Goal: Information Seeking & Learning: Learn about a topic

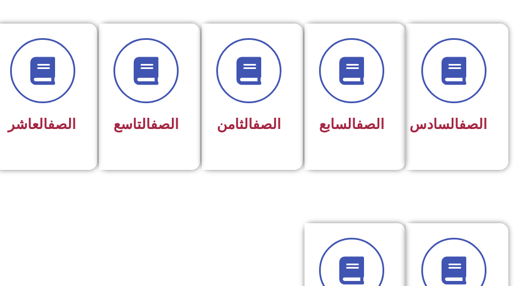
scroll to position [617, 0]
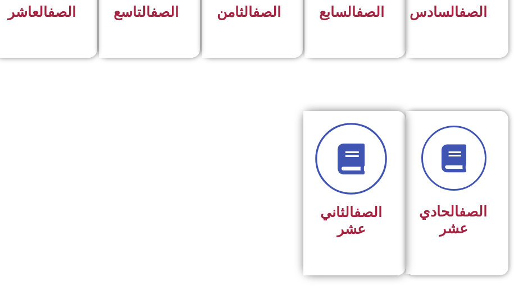
click at [349, 175] on icon at bounding box center [351, 159] width 31 height 31
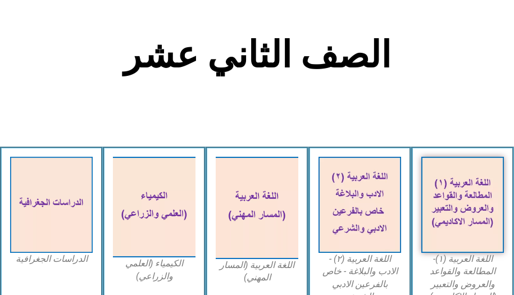
scroll to position [449, 0]
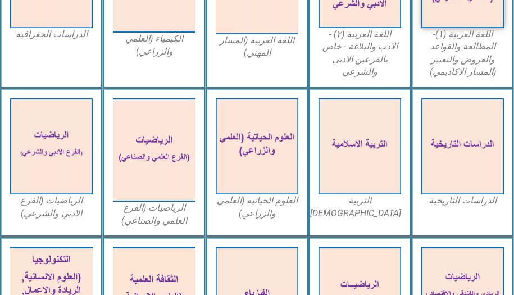
click at [349, 176] on img at bounding box center [359, 146] width 83 height 96
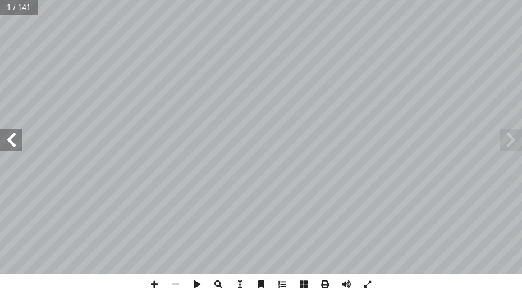
click at [10, 140] on span at bounding box center [11, 140] width 22 height 22
click at [10, 139] on span at bounding box center [11, 140] width 22 height 22
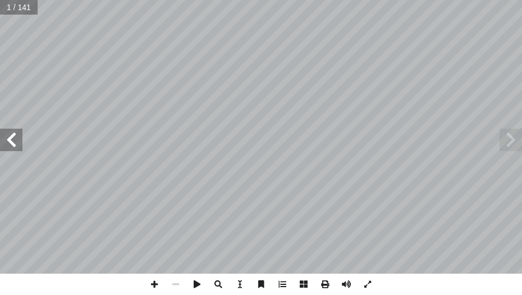
click at [10, 139] on span at bounding box center [11, 140] width 22 height 22
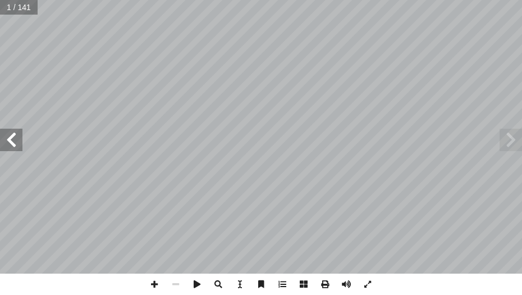
click at [10, 139] on span at bounding box center [11, 140] width 22 height 22
click at [15, 134] on span at bounding box center [11, 140] width 22 height 22
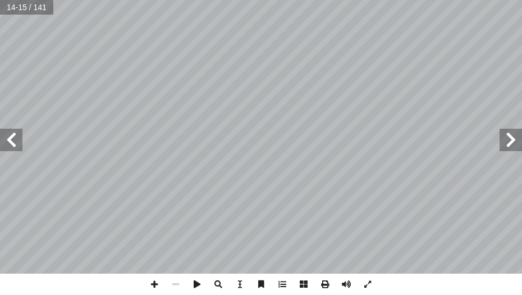
click at [15, 134] on span at bounding box center [11, 140] width 22 height 22
click at [17, 133] on span at bounding box center [11, 140] width 22 height 22
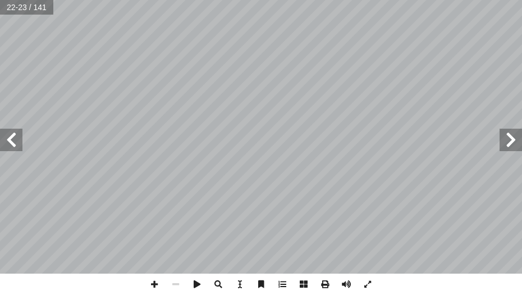
click at [17, 133] on span at bounding box center [11, 140] width 22 height 22
click at [148, 283] on span at bounding box center [154, 283] width 21 height 21
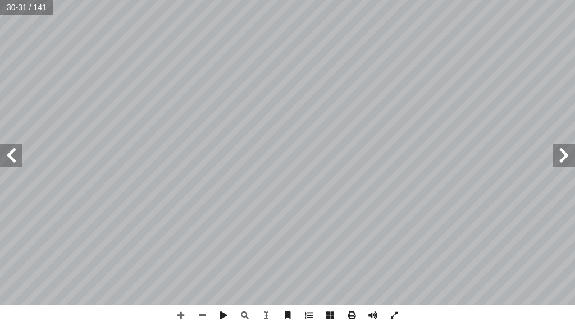
click at [521, 48] on html "الصفحة الرئيسية الصف الأول الصف الثاني الصف الثالث الصف الرابع الصف الخامس الصف…" at bounding box center [287, 24] width 575 height 48
click at [3, 153] on span at bounding box center [11, 155] width 22 height 22
click at [430, 294] on div "لحــوت، � يوشــع بــن نــون، وحمــلا ُ ـلام- ومعــه فتــاه لسـ � فانطلــق موســ…" at bounding box center [287, 163] width 575 height 326
click at [180, 294] on span at bounding box center [180, 315] width 21 height 21
click at [200, 294] on span at bounding box center [201, 315] width 21 height 21
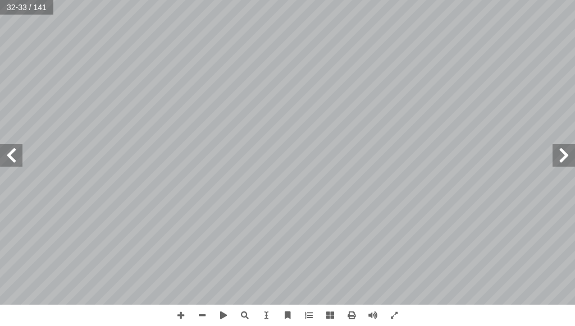
click at [437, 294] on div "لحــوت، � يوشــع بــن نــون، وحمــلا ُ ـلام- ومعــه فتــاه لسـ � فانطلــق موســ…" at bounding box center [287, 163] width 575 height 326
drag, startPoint x: 434, startPoint y: 309, endPoint x: 341, endPoint y: 331, distance: 95.7
click at [341, 48] on html "الصفحة الرئيسية الصف الأول الصف الثاني الصف الثالث الصف الرابع الصف الخامس الصف…" at bounding box center [287, 24] width 575 height 48
click at [20, 166] on span at bounding box center [11, 155] width 22 height 22
click at [10, 155] on span at bounding box center [11, 155] width 22 height 22
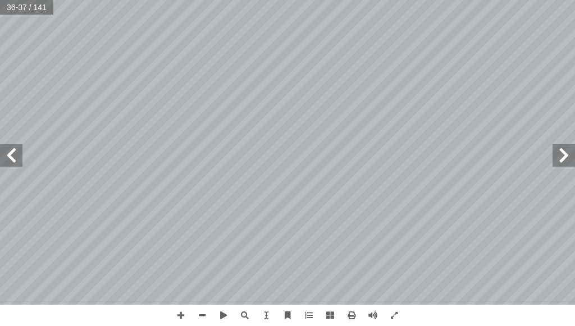
click at [0, 141] on div "ت. � لى- في المجتمع � بع: سنن الله -تع � الدرس الس قادرين على: � ن يكونو أ رس �…" at bounding box center [287, 152] width 575 height 305
